Goal: Information Seeking & Learning: Learn about a topic

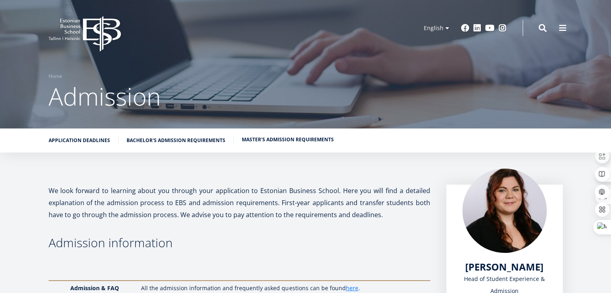
click at [293, 139] on link "Master's admission requirements" at bounding box center [288, 140] width 92 height 8
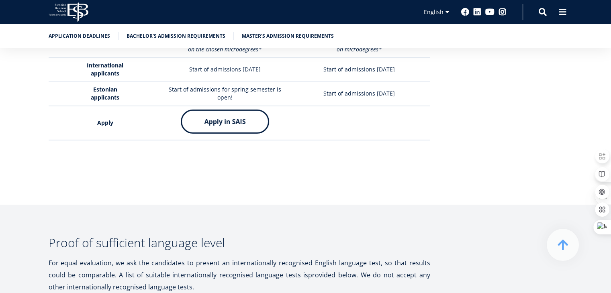
scroll to position [2478, 0]
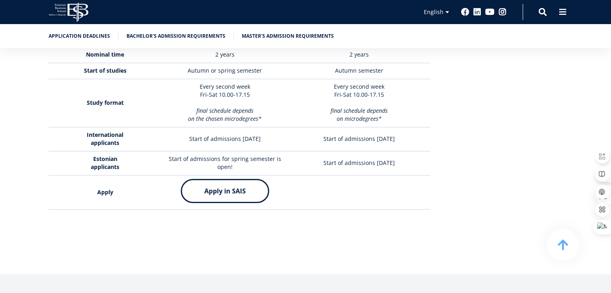
click at [76, 6] on icon "EBS Logo Created with Sketch." at bounding box center [69, 12] width 40 height 20
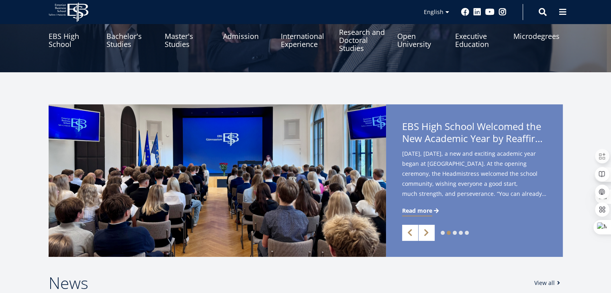
scroll to position [120, 0]
click at [352, 43] on link "Research and Doctoral Studies" at bounding box center [363, 36] width 49 height 40
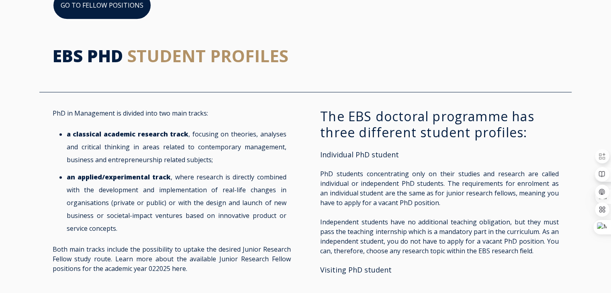
scroll to position [762, 0]
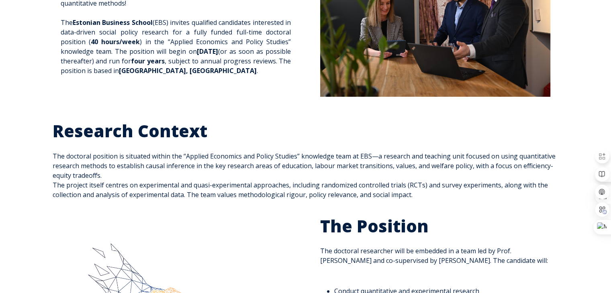
scroll to position [161, 0]
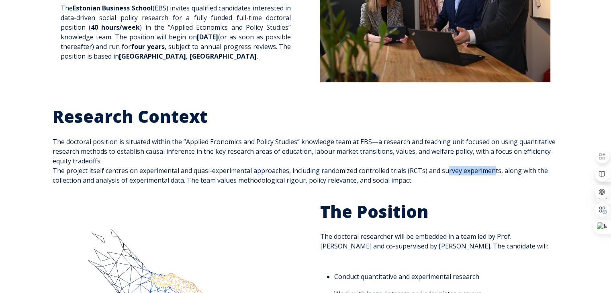
drag, startPoint x: 450, startPoint y: 171, endPoint x: 494, endPoint y: 171, distance: 44.2
click at [494, 171] on span "Research Context The doctoral position is situated within the “Applied Economic…" at bounding box center [306, 145] width 506 height 79
drag, startPoint x: 517, startPoint y: 170, endPoint x: 538, endPoint y: 169, distance: 20.5
click at [538, 169] on span "Research Context The doctoral position is situated within the “Applied Economic…" at bounding box center [306, 145] width 506 height 79
drag, startPoint x: 151, startPoint y: 179, endPoint x: 129, endPoint y: 180, distance: 22.1
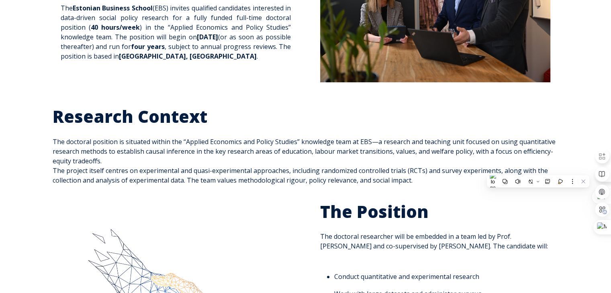
click at [150, 179] on span "Research Context The doctoral position is situated within the “Applied Economic…" at bounding box center [306, 145] width 506 height 79
click at [66, 179] on span "Research Context The doctoral position is situated within the “Applied Economic…" at bounding box center [306, 145] width 506 height 79
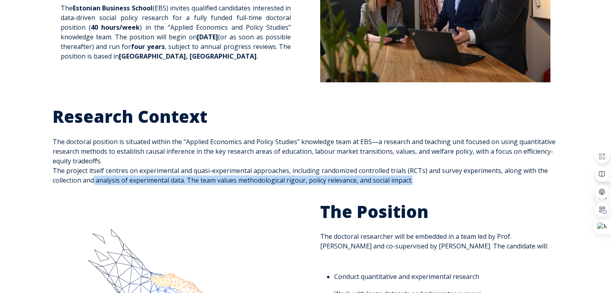
drag, startPoint x: 104, startPoint y: 181, endPoint x: 416, endPoint y: 183, distance: 312.0
click at [416, 183] on div "Research Context The doctoral position is situated within the “Applied Economic…" at bounding box center [306, 145] width 506 height 79
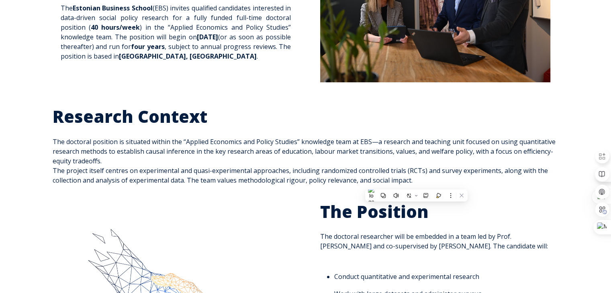
click at [326, 155] on span "Research Context The doctoral position is situated within the “Applied Economic…" at bounding box center [306, 145] width 506 height 79
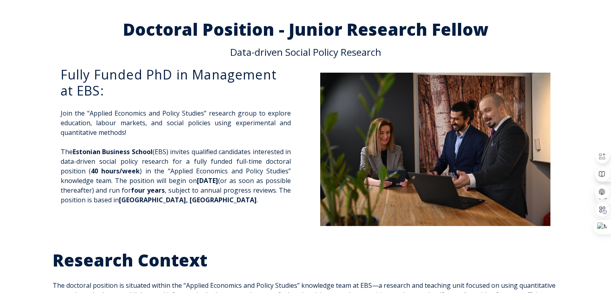
scroll to position [0, 0]
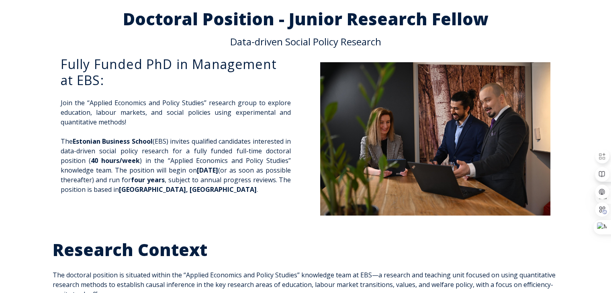
scroll to position [40, 0]
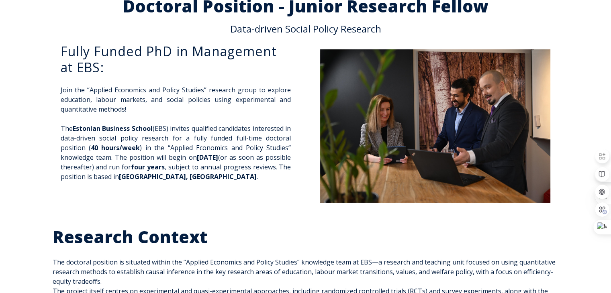
click at [194, 108] on p "Join the “Applied Economics and Policy Studies” research group to explore educa…" at bounding box center [176, 99] width 230 height 29
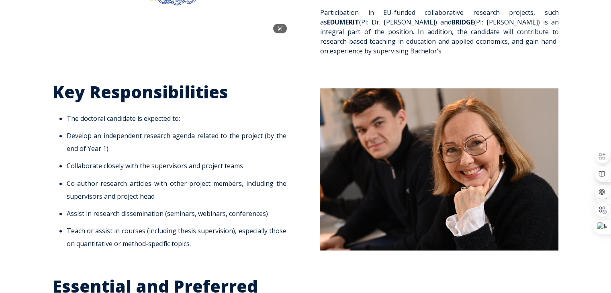
scroll to position [522, 0]
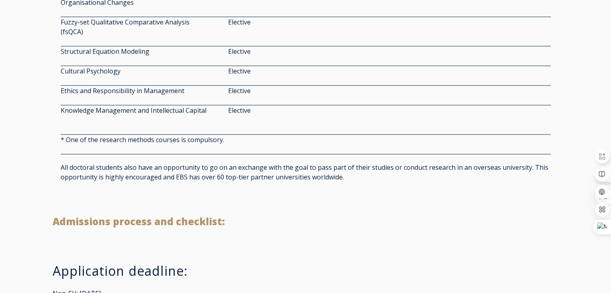
scroll to position [1646, 0]
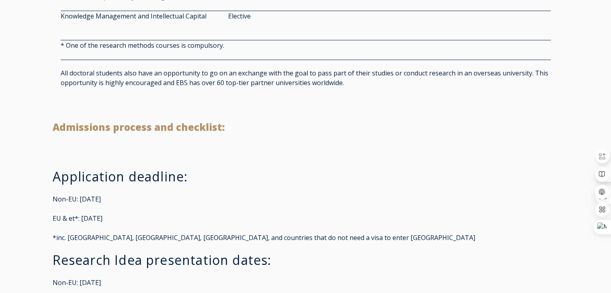
click at [204, 128] on span "Admissions process and checklist:" at bounding box center [139, 126] width 172 height 13
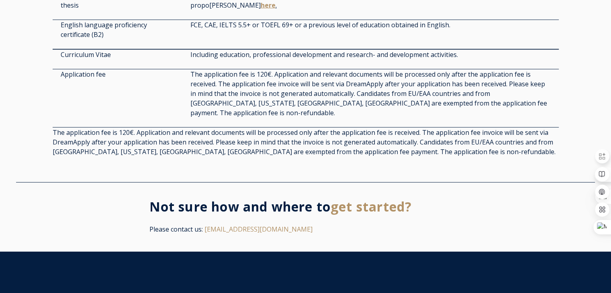
scroll to position [2088, 0]
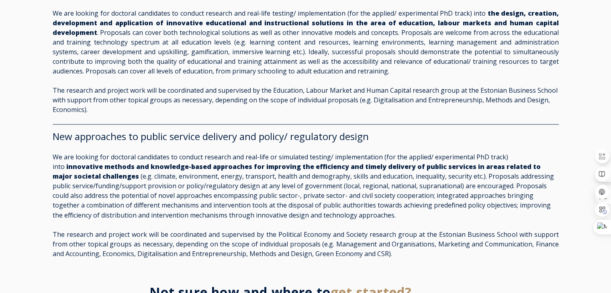
scroll to position [1325, 0]
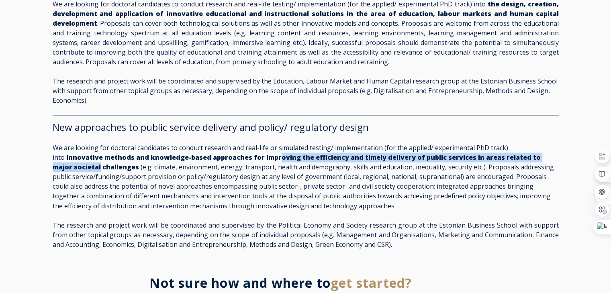
drag, startPoint x: 227, startPoint y: 155, endPoint x: 527, endPoint y: 153, distance: 299.5
click at [527, 153] on p "We are looking for doctoral candidates to conduct research and real-life or sim…" at bounding box center [306, 176] width 506 height 67
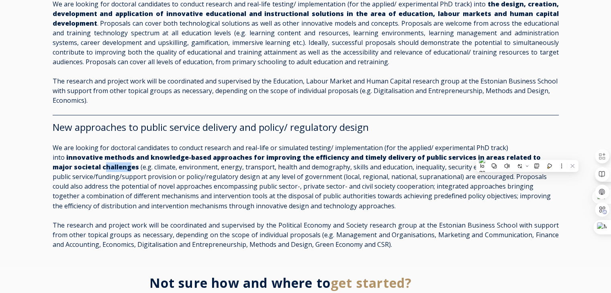
drag, startPoint x: 55, startPoint y: 161, endPoint x: 80, endPoint y: 163, distance: 25.4
click at [80, 163] on strong "innovative methods and knowledge-based approaches for improving the efficiency …" at bounding box center [297, 162] width 488 height 18
click at [169, 153] on strong "innovative methods and knowledge-based approaches for improving the efficiency …" at bounding box center [297, 162] width 488 height 18
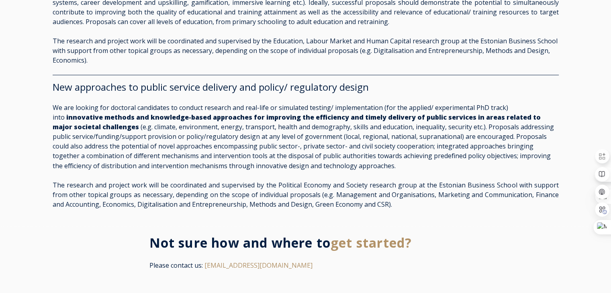
scroll to position [1365, 0]
drag, startPoint x: 437, startPoint y: 118, endPoint x: 527, endPoint y: 117, distance: 89.5
click at [527, 117] on p "We are looking for doctoral candidates to conduct research and real-life or sim…" at bounding box center [306, 135] width 506 height 67
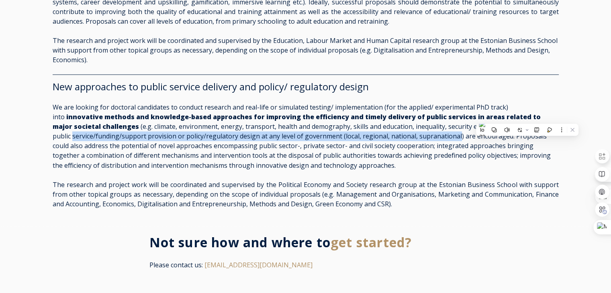
drag, startPoint x: 51, startPoint y: 130, endPoint x: 434, endPoint y: 129, distance: 382.6
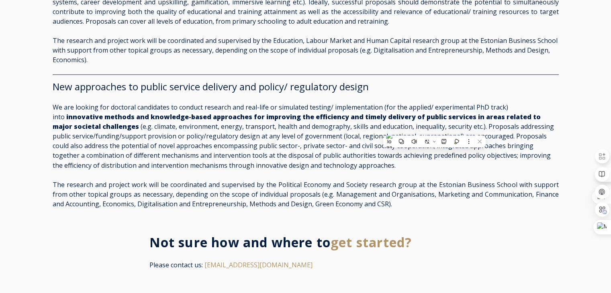
click at [244, 148] on p "We are looking for doctoral candidates to conduct research and real-life or sim…" at bounding box center [306, 135] width 506 height 67
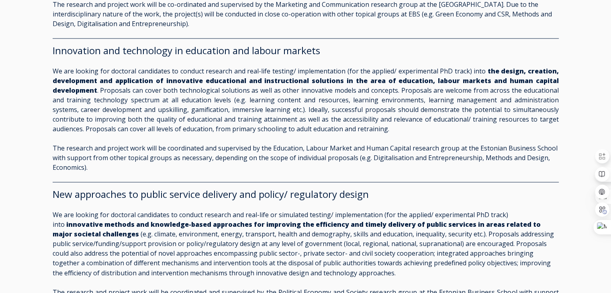
scroll to position [1205, 0]
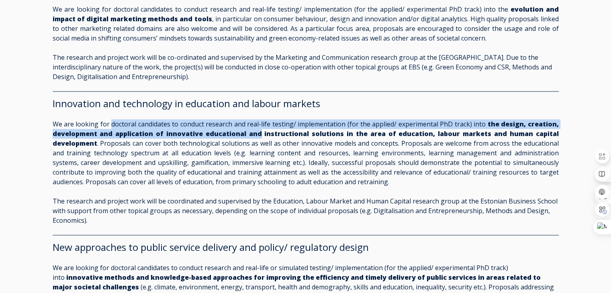
drag, startPoint x: 111, startPoint y: 118, endPoint x: 259, endPoint y: 123, distance: 148.7
click at [259, 123] on p "We are looking for doctoral candidates to conduct research and real-life testin…" at bounding box center [306, 152] width 506 height 67
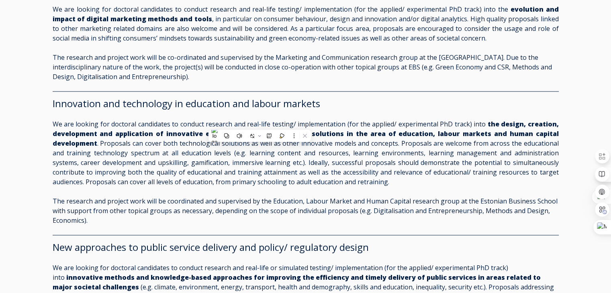
click at [364, 158] on p "We are looking for doctoral candidates to conduct research and real-life testin…" at bounding box center [306, 152] width 506 height 67
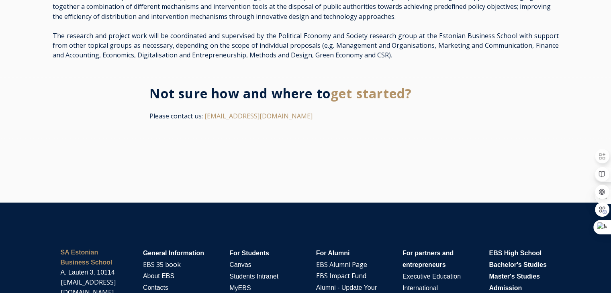
scroll to position [1516, 0]
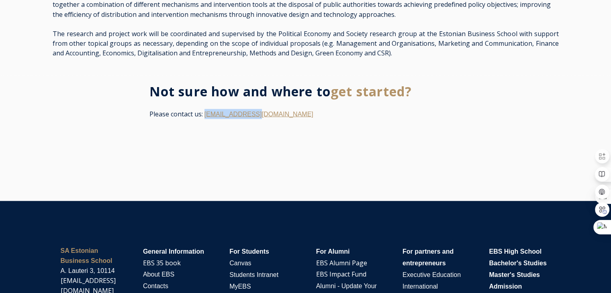
drag, startPoint x: 259, startPoint y: 109, endPoint x: 205, endPoint y: 107, distance: 53.4
click at [205, 109] on p "Please contact us: [EMAIL_ADDRESS][DOMAIN_NAME]" at bounding box center [305, 114] width 312 height 10
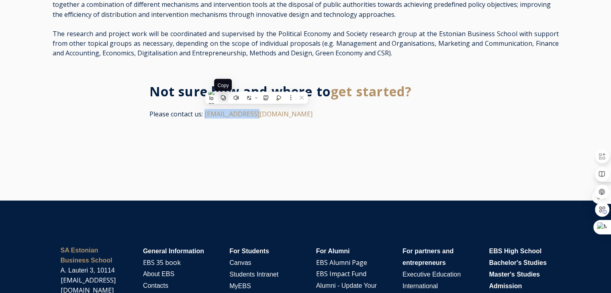
click at [223, 97] on icon at bounding box center [223, 98] width 6 height 6
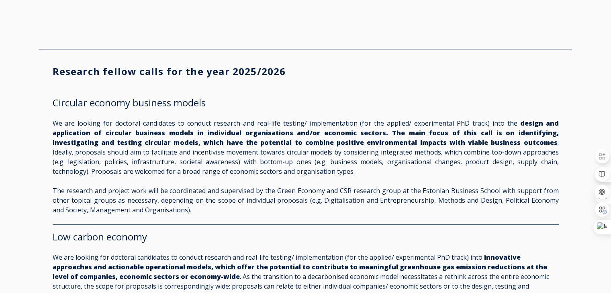
scroll to position [548, 0]
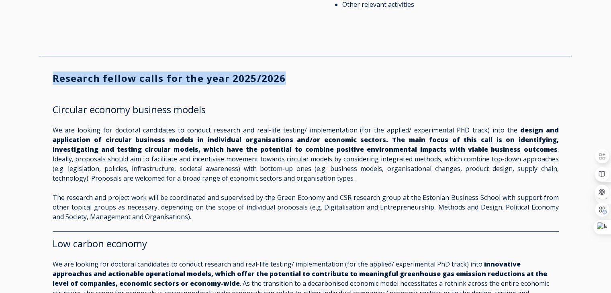
drag, startPoint x: 54, startPoint y: 90, endPoint x: 289, endPoint y: 93, distance: 235.3
click at [289, 84] on h3 "Research fellow calls for the year 2025/2026" at bounding box center [306, 78] width 506 height 12
copy h3 "Research fellow calls for the year 2025/2026"
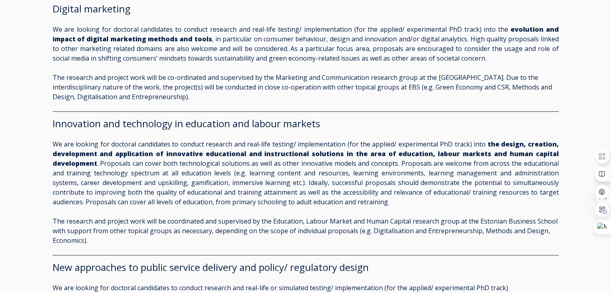
scroll to position [1190, 0]
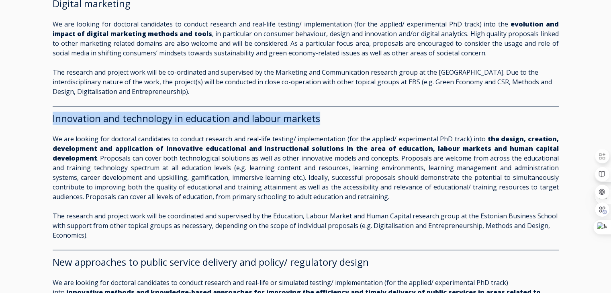
drag, startPoint x: 52, startPoint y: 112, endPoint x: 343, endPoint y: 112, distance: 291.1
click at [310, 125] on icon at bounding box center [310, 124] width 5 height 5
click at [331, 112] on h2 "Innovation and technology in education and labour markets" at bounding box center [306, 118] width 506 height 12
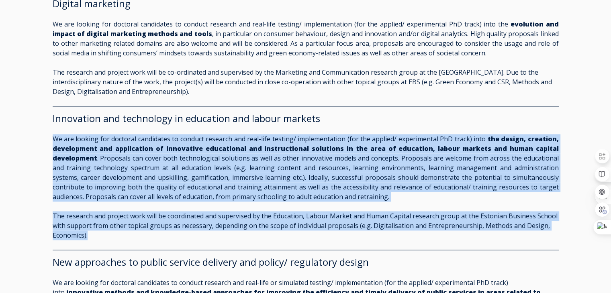
drag, startPoint x: 55, startPoint y: 131, endPoint x: 102, endPoint y: 231, distance: 110.6
click at [102, 231] on span "Innovation and technology in education and labour markets We are looking for do…" at bounding box center [306, 176] width 506 height 128
click at [69, 245] on icon at bounding box center [69, 243] width 5 height 5
